Goal: Information Seeking & Learning: Find specific fact

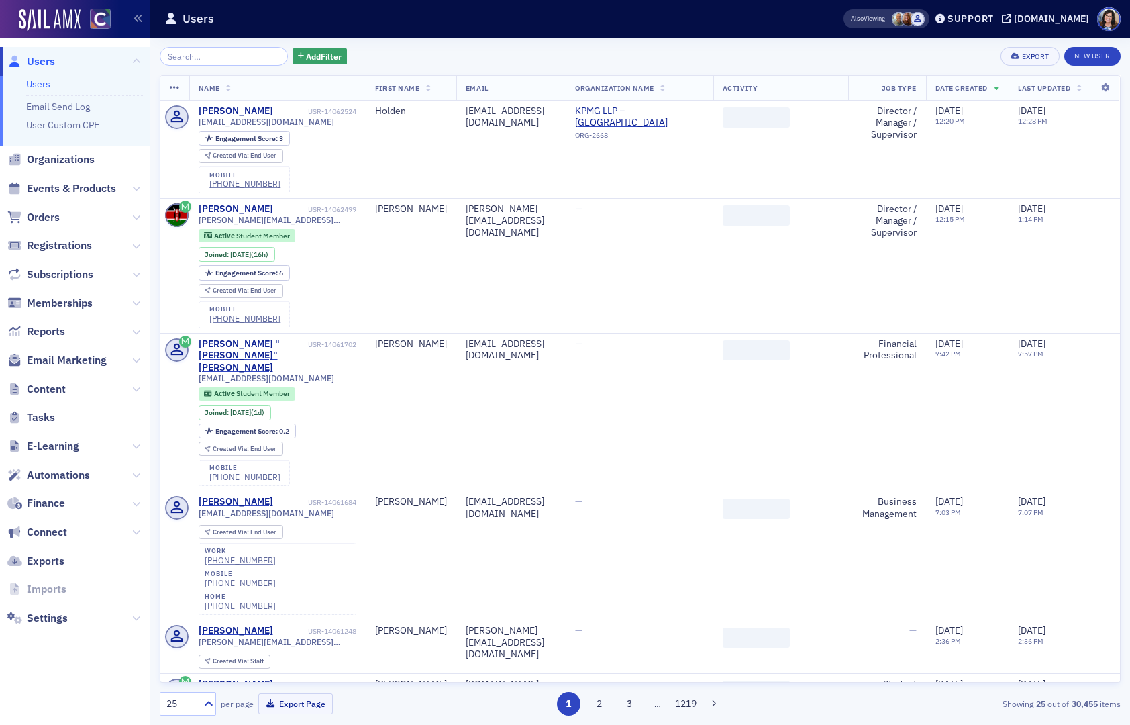
click at [209, 58] on input "search" at bounding box center [224, 56] width 128 height 19
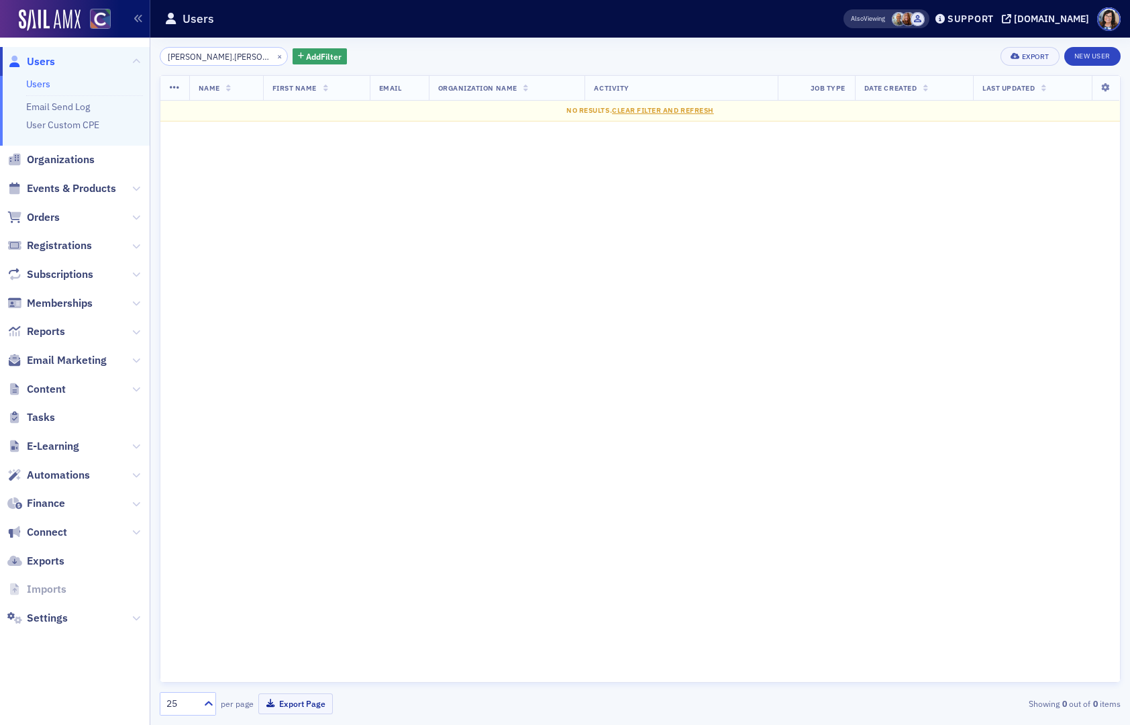
click at [202, 58] on input "[PERSON_NAME].[PERSON_NAME]" at bounding box center [224, 56] width 128 height 19
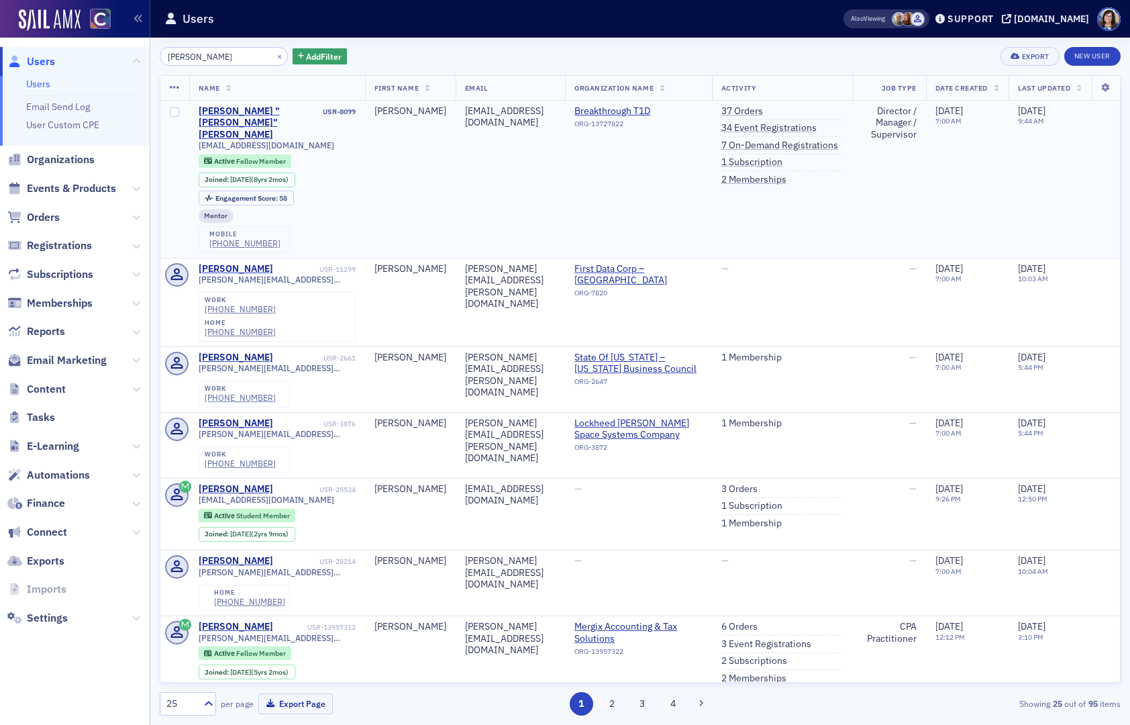
type input "[PERSON_NAME]"
drag, startPoint x: 258, startPoint y: 121, endPoint x: 199, endPoint y: 124, distance: 58.5
click at [199, 140] on div "[EMAIL_ADDRESS][DOMAIN_NAME]" at bounding box center [277, 145] width 157 height 10
copy span "[EMAIL_ADDRESS][DOMAIN_NAME]"
